Goal: Complete Application Form: Complete application form

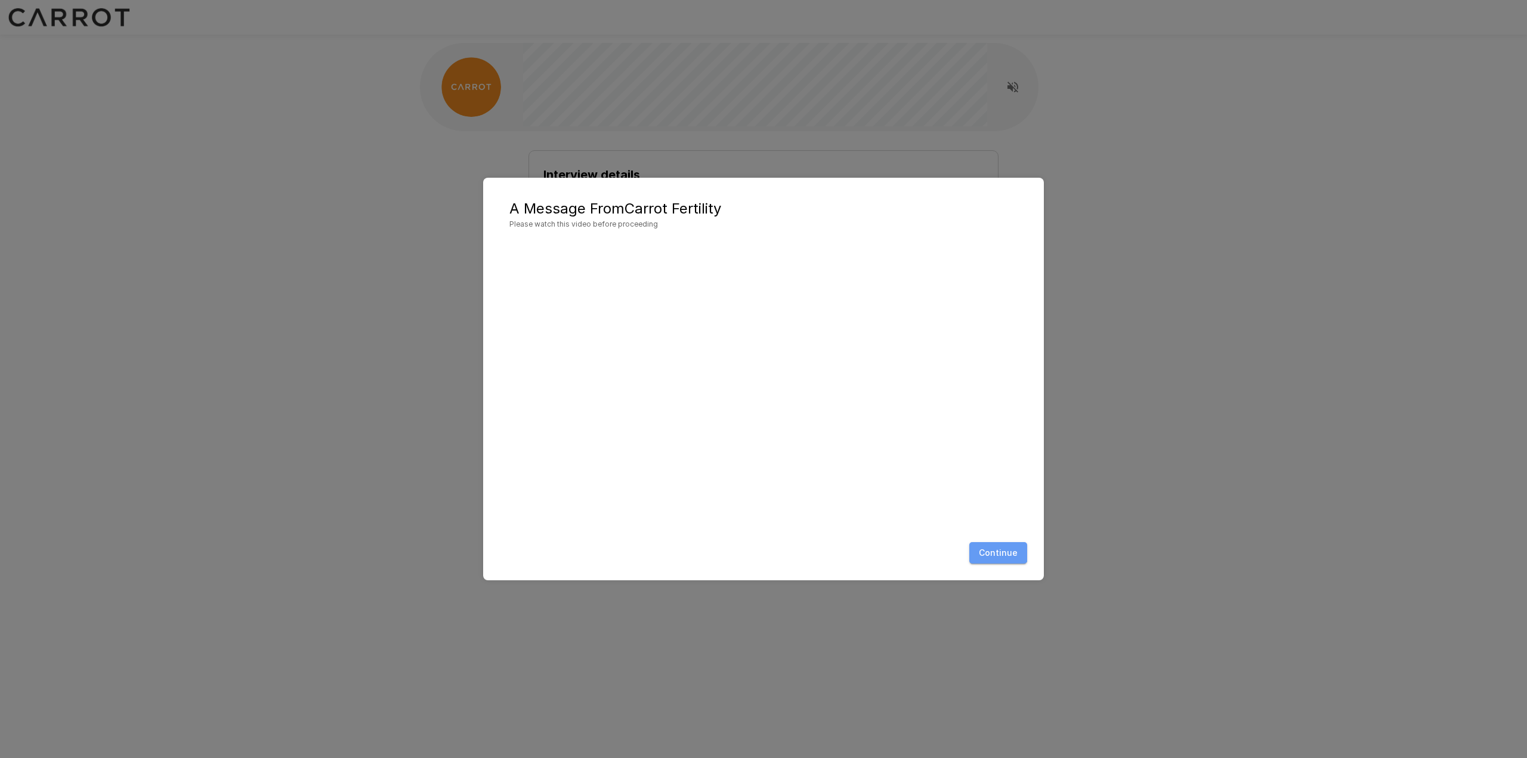
click at [994, 548] on button "Continue" at bounding box center [999, 553] width 58 height 22
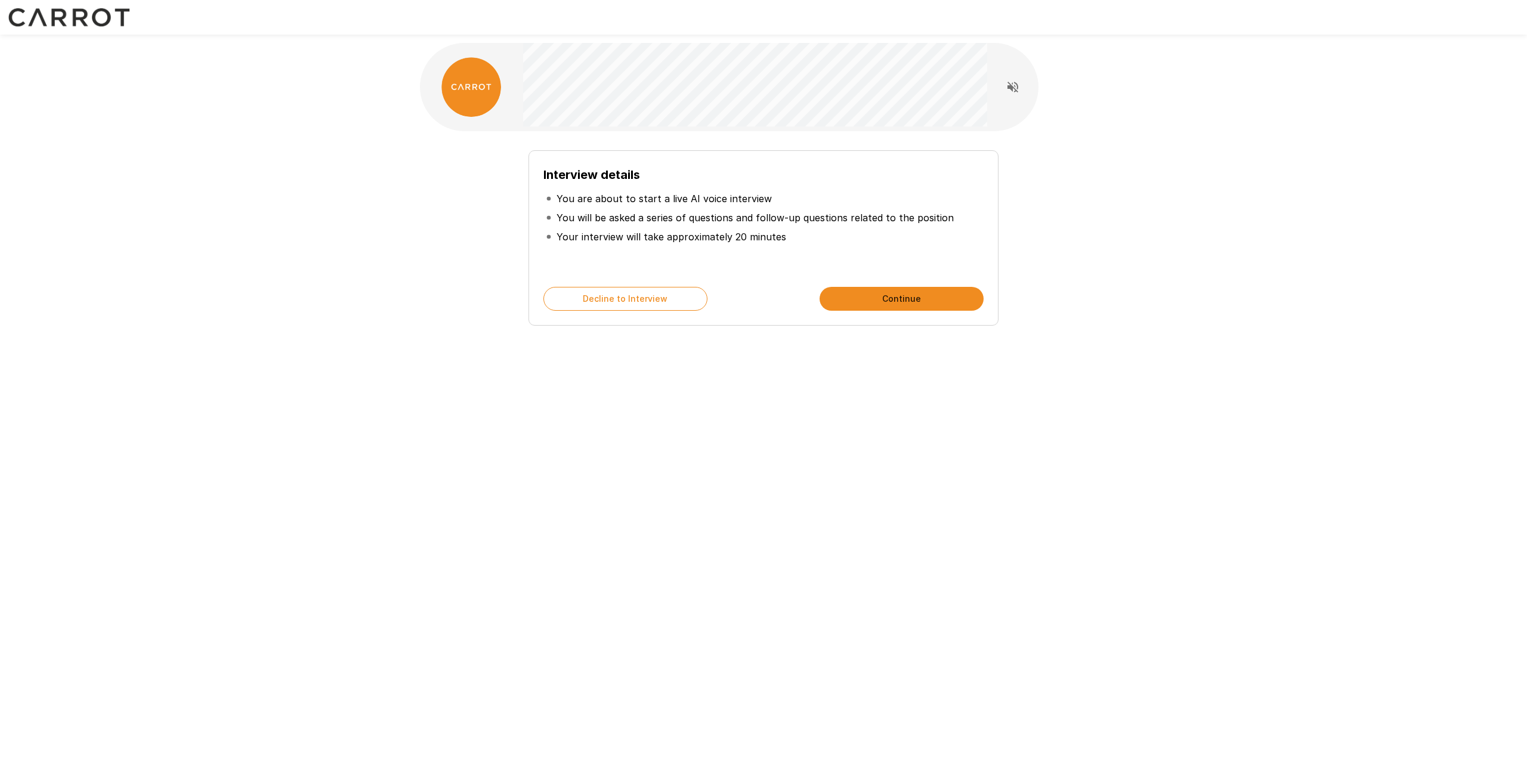
click at [900, 302] on button "Continue" at bounding box center [902, 299] width 164 height 24
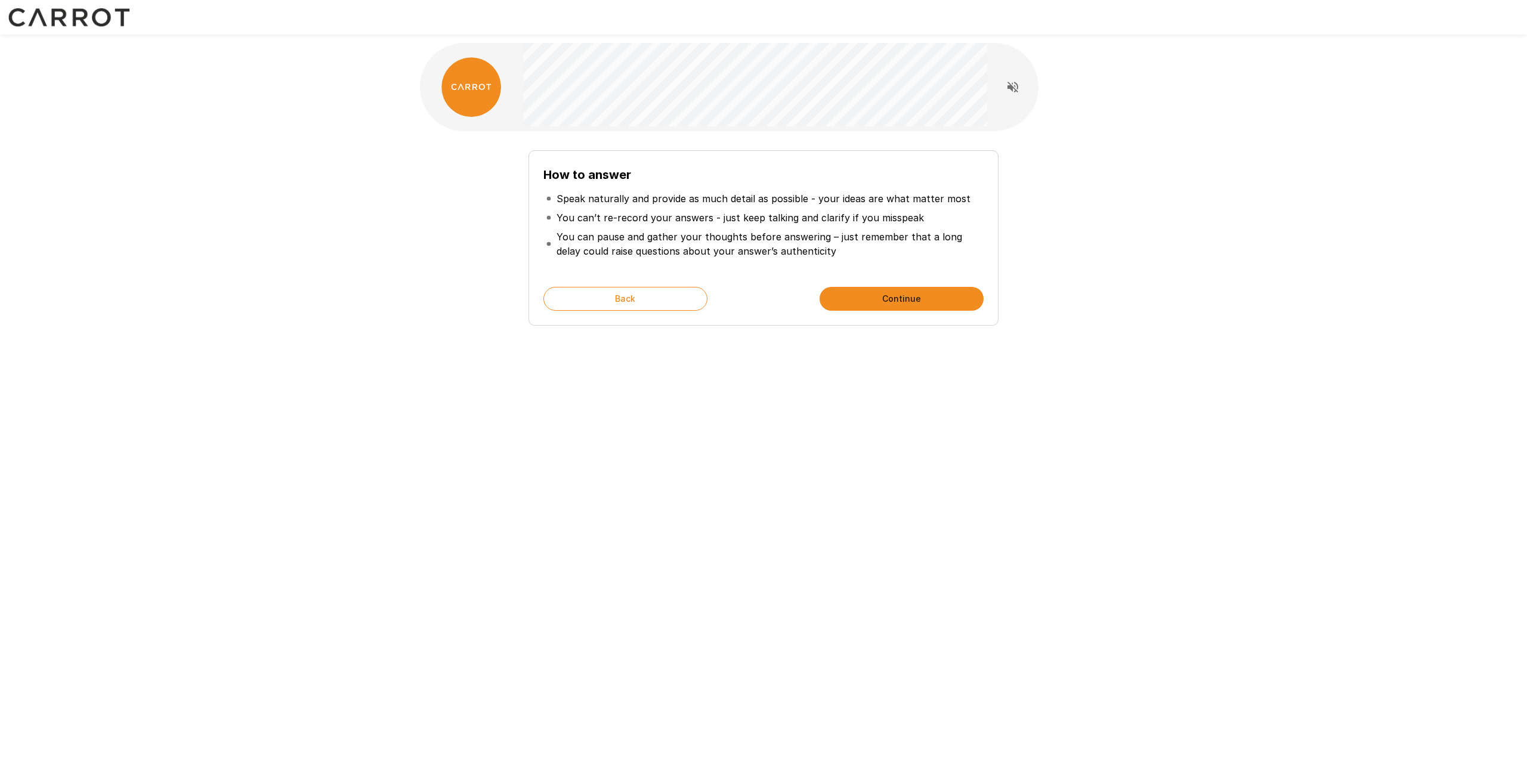
click at [877, 292] on button "Continue" at bounding box center [902, 299] width 164 height 24
click at [889, 300] on button "Start My Interview" at bounding box center [902, 299] width 164 height 24
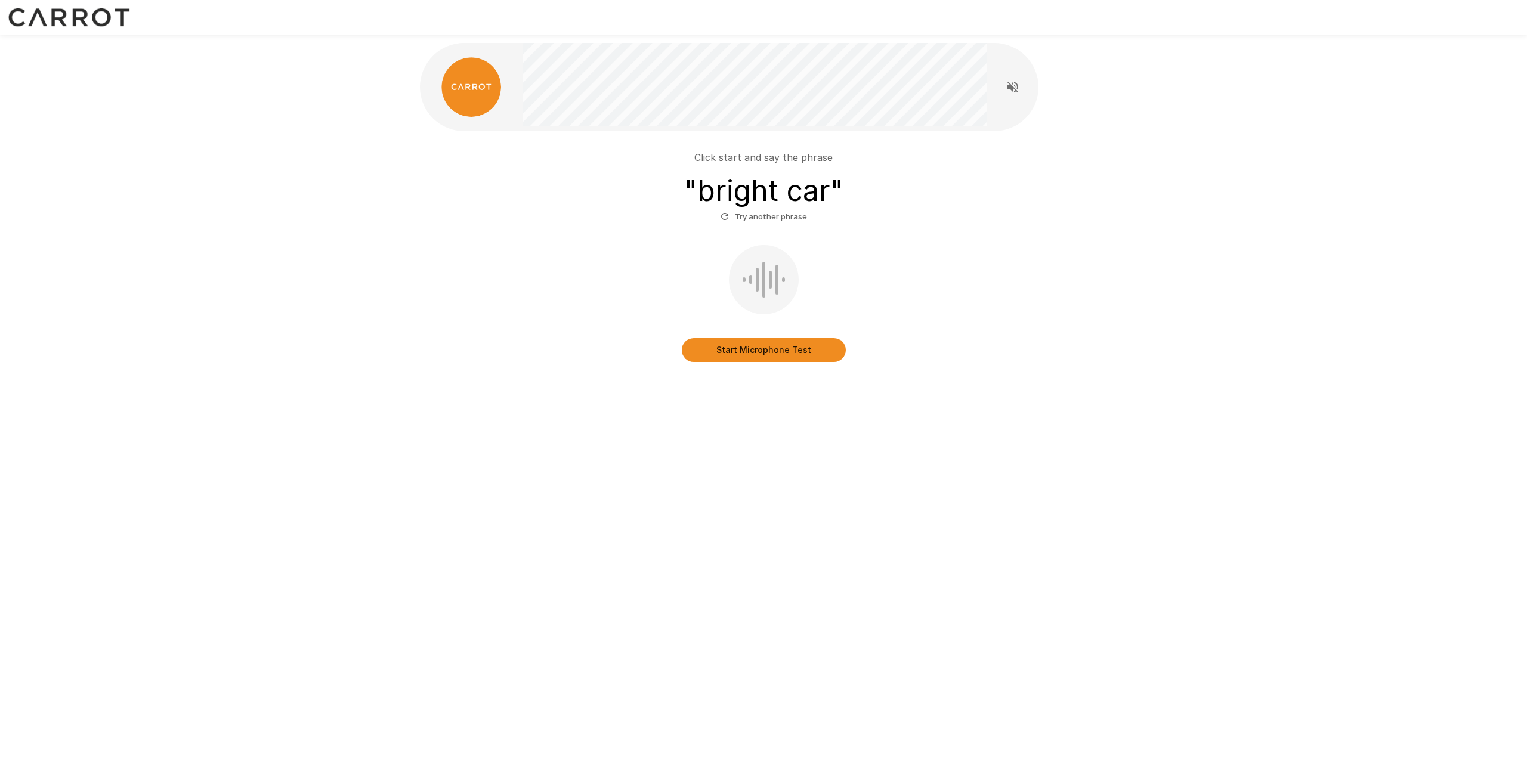
click at [800, 351] on button "Start Microphone Test" at bounding box center [764, 350] width 164 height 24
click at [724, 354] on button "Stop & Submit" at bounding box center [764, 350] width 164 height 24
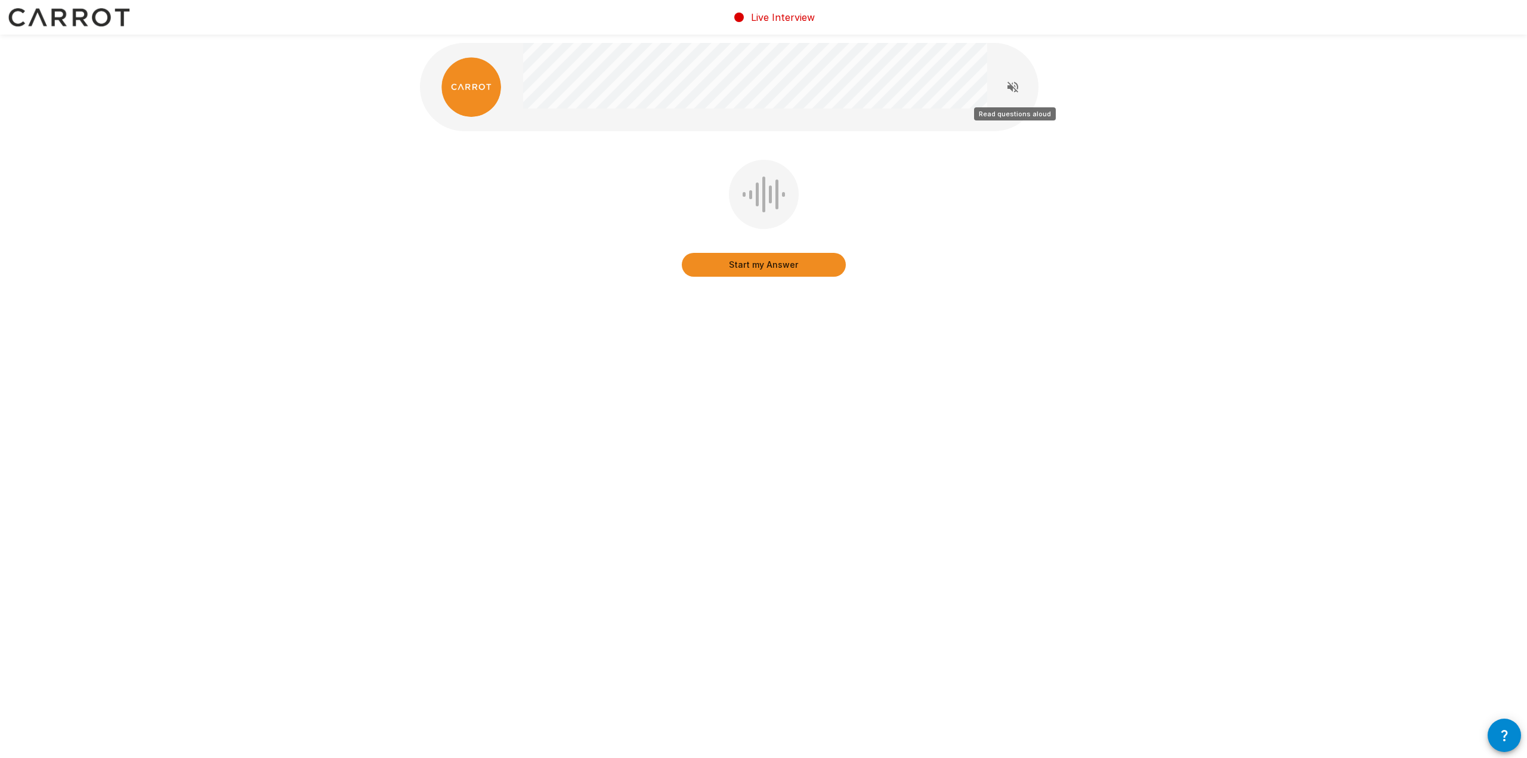
click at [1011, 87] on icon "Read questions aloud" at bounding box center [1013, 87] width 11 height 11
click at [784, 268] on button "Start my Answer" at bounding box center [764, 265] width 164 height 24
click at [782, 264] on button "Stop & Submit" at bounding box center [764, 265] width 164 height 24
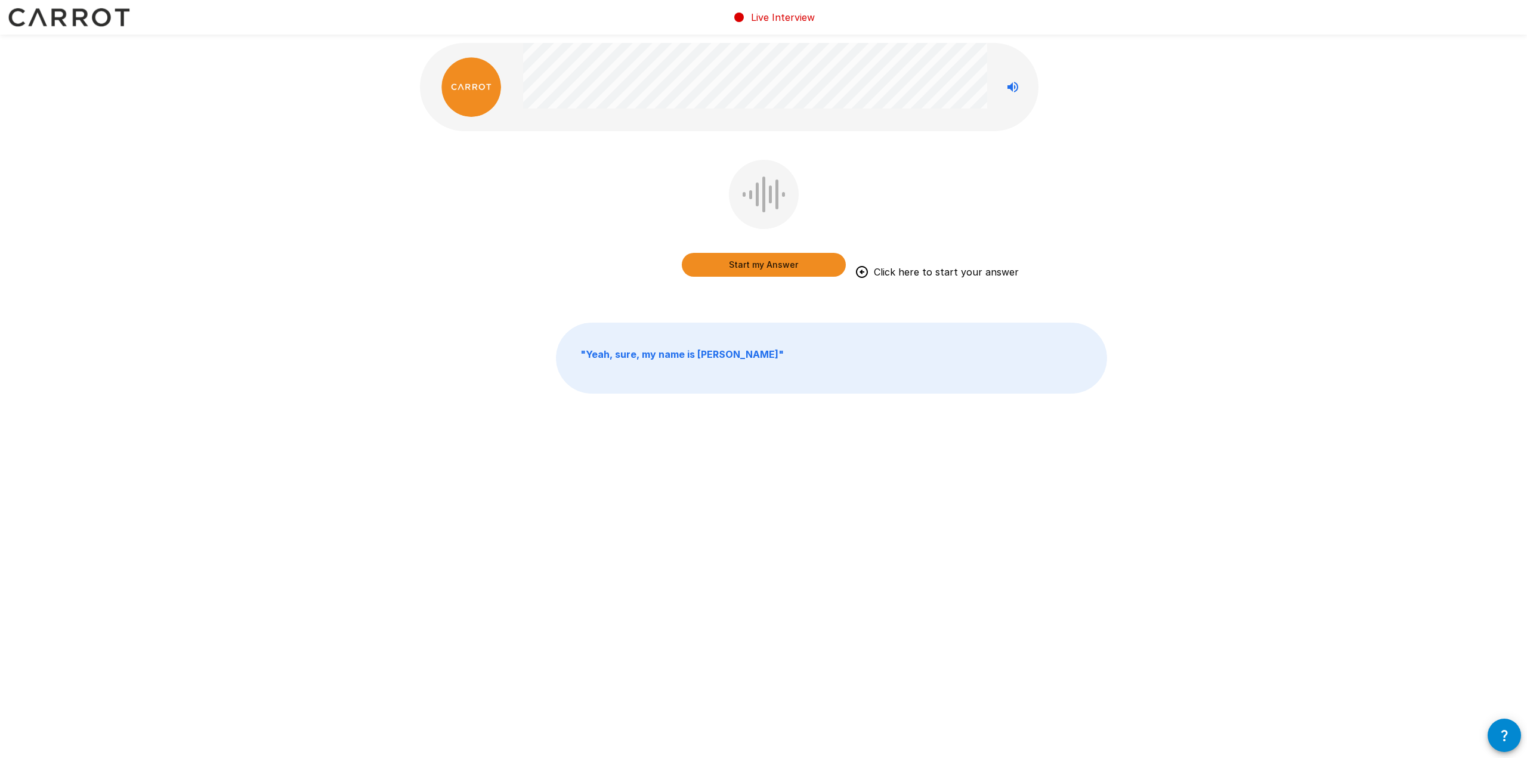
click at [763, 265] on button "Start my Answer" at bounding box center [764, 265] width 164 height 24
click at [789, 265] on button "Stop & Submit" at bounding box center [764, 265] width 164 height 24
click at [767, 268] on button "Start my Answer" at bounding box center [764, 265] width 164 height 24
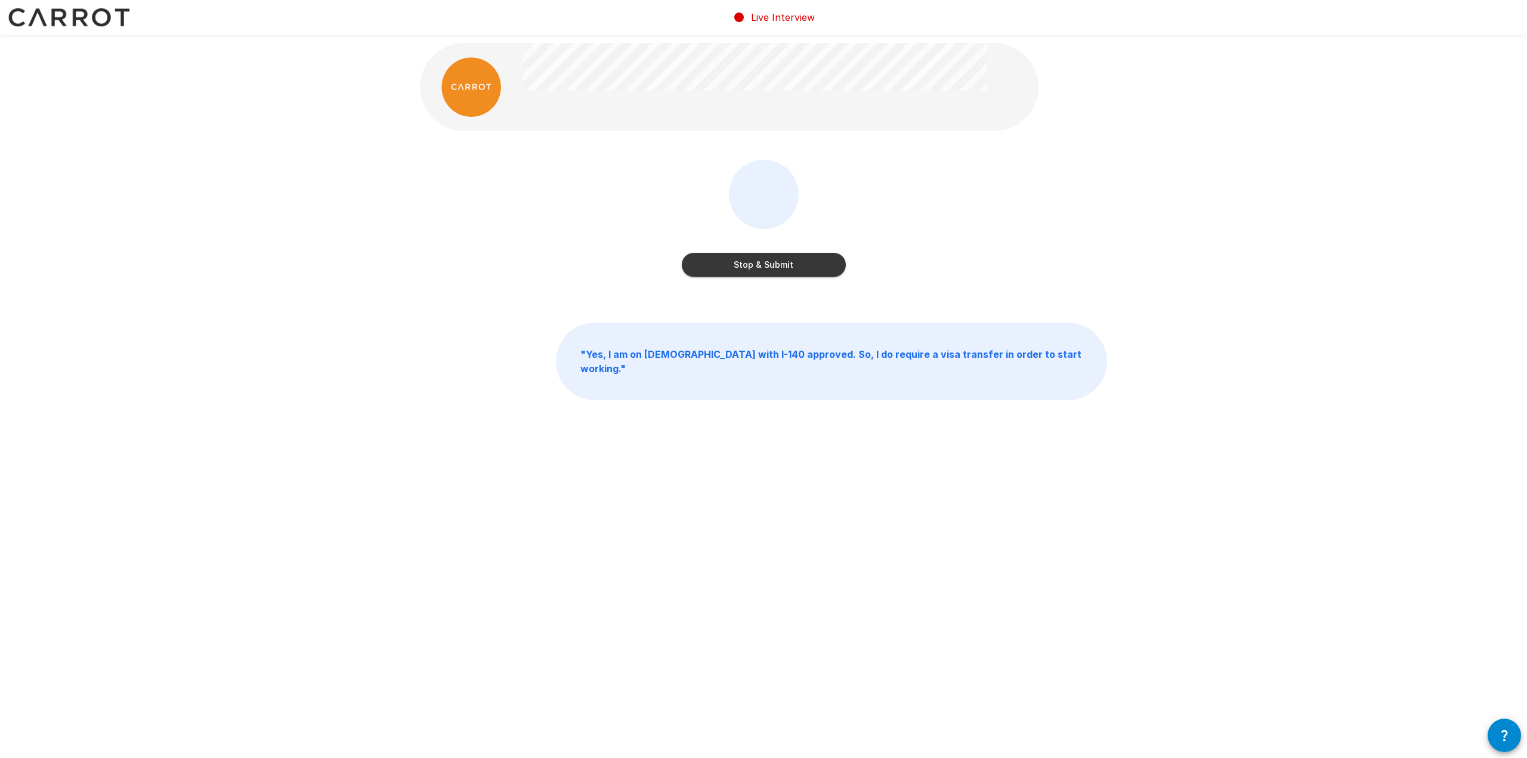
click at [786, 267] on button "Stop & Submit" at bounding box center [764, 265] width 164 height 24
click at [786, 263] on button "Start my Answer" at bounding box center [764, 265] width 164 height 24
click at [797, 268] on button "Stop & Submit" at bounding box center [764, 265] width 164 height 24
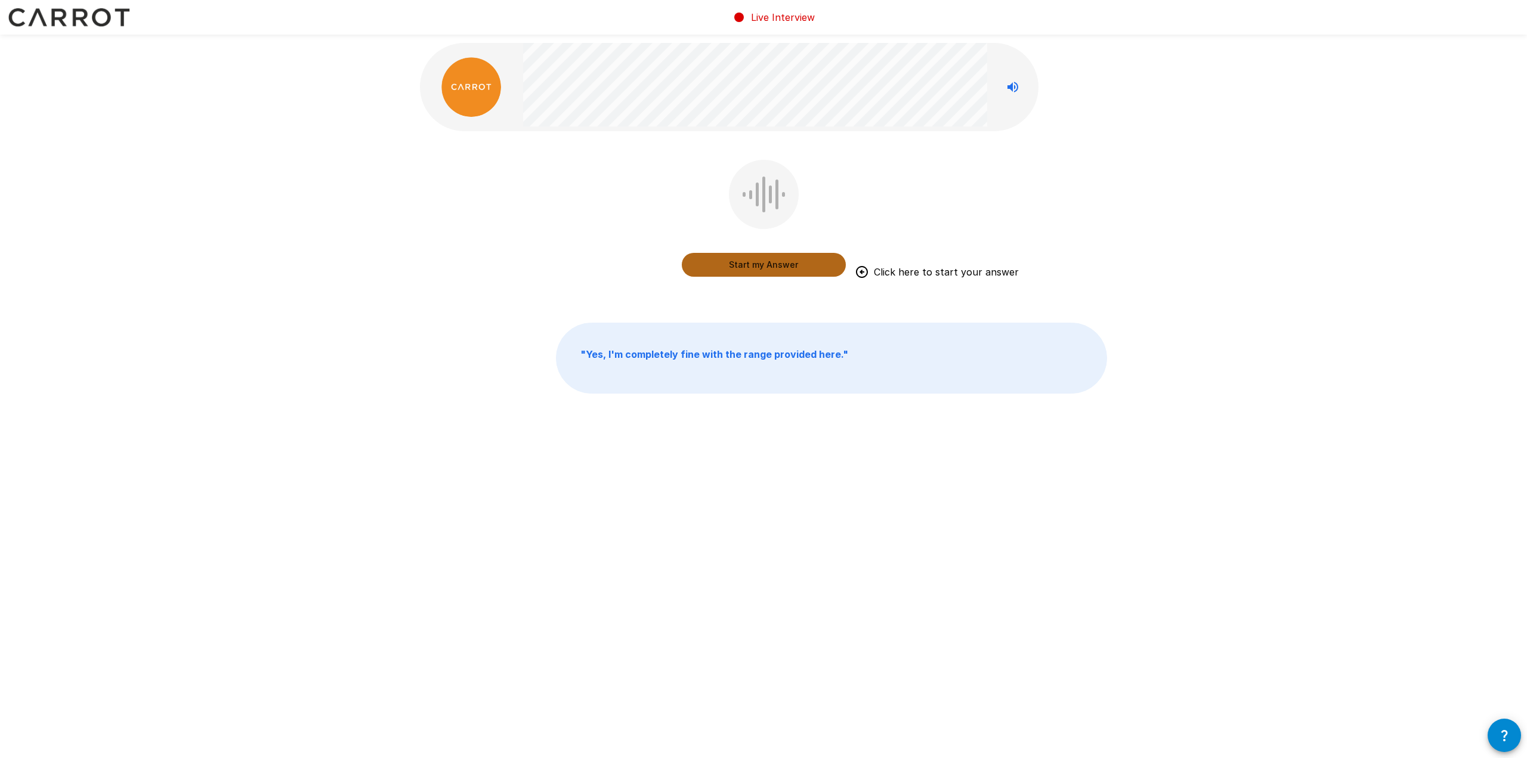
click at [735, 264] on button "Start my Answer" at bounding box center [764, 265] width 164 height 24
click at [819, 258] on button "Stop & Submit" at bounding box center [764, 265] width 164 height 24
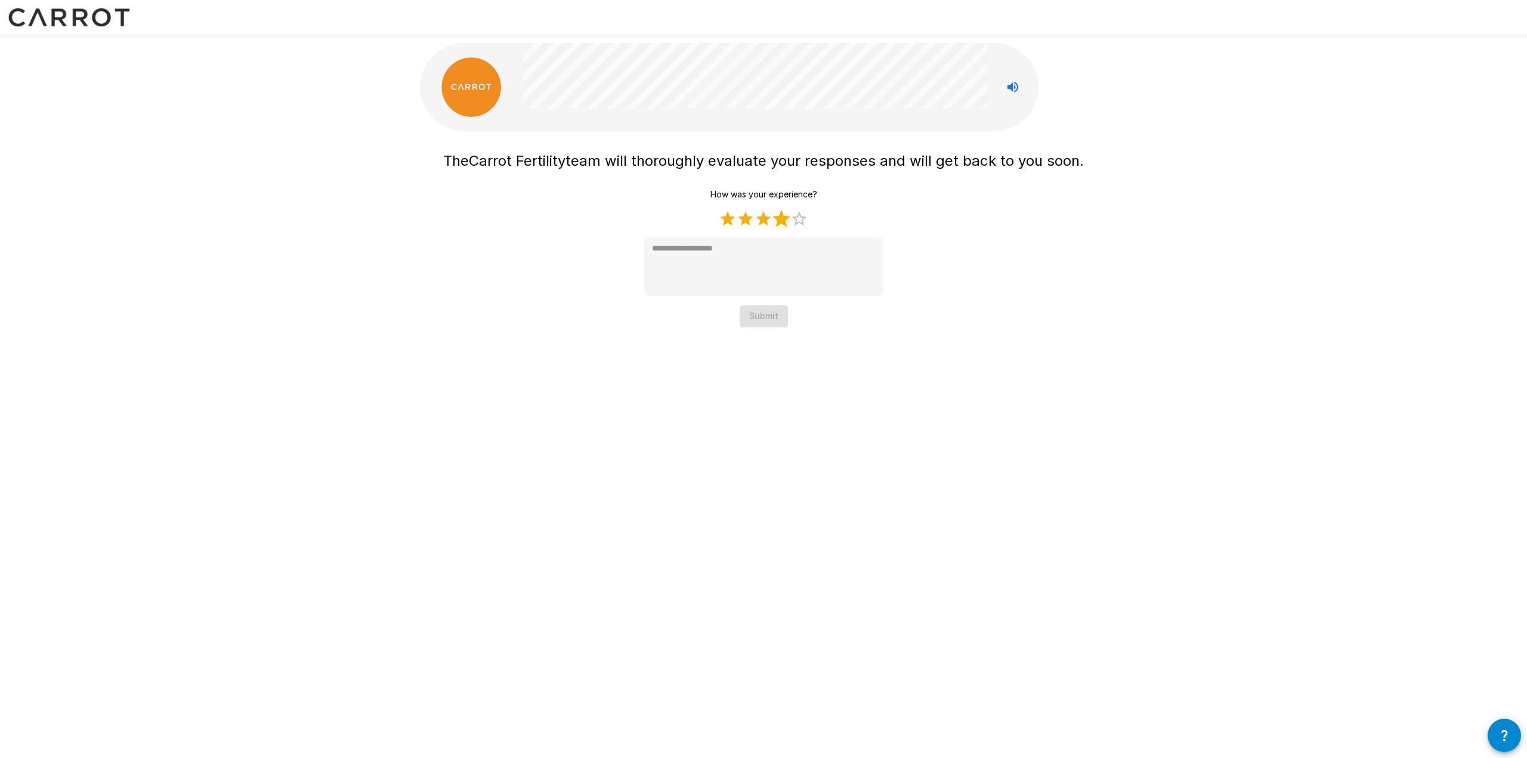
click at [776, 219] on label "4 Stars" at bounding box center [782, 219] width 18 height 18
type textarea "*"
click at [780, 319] on button "Submit" at bounding box center [764, 316] width 48 height 22
